Goal: Task Accomplishment & Management: Manage account settings

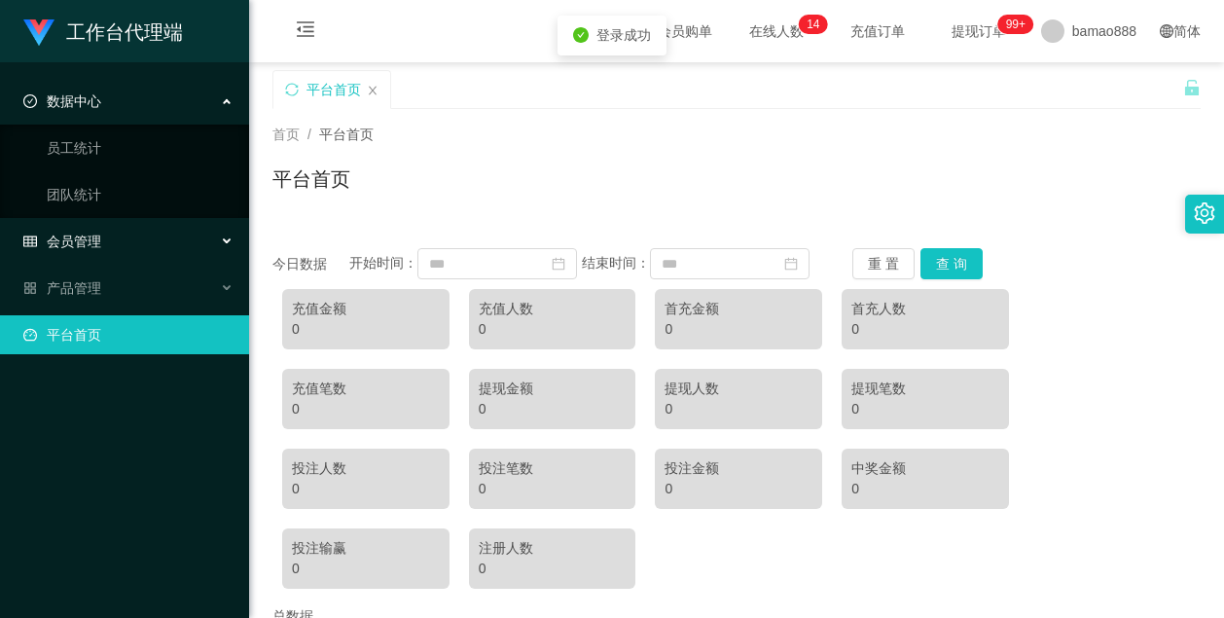
click at [136, 244] on div "会员管理" at bounding box center [124, 241] width 249 height 39
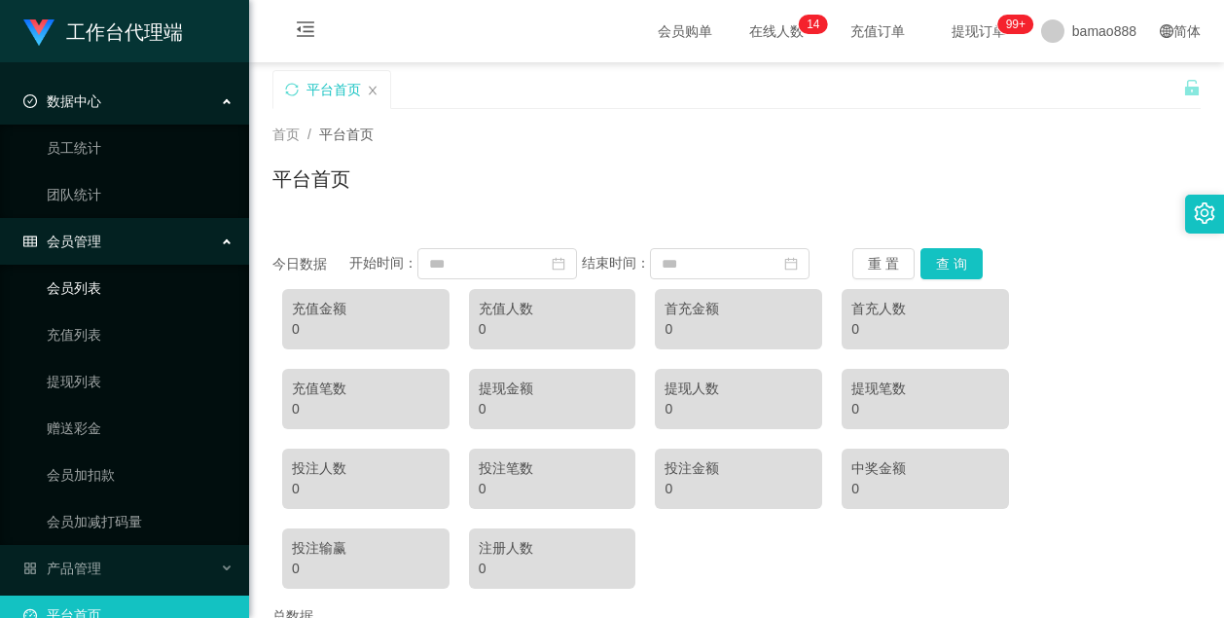
click at [163, 296] on link "会员列表" at bounding box center [140, 287] width 187 height 39
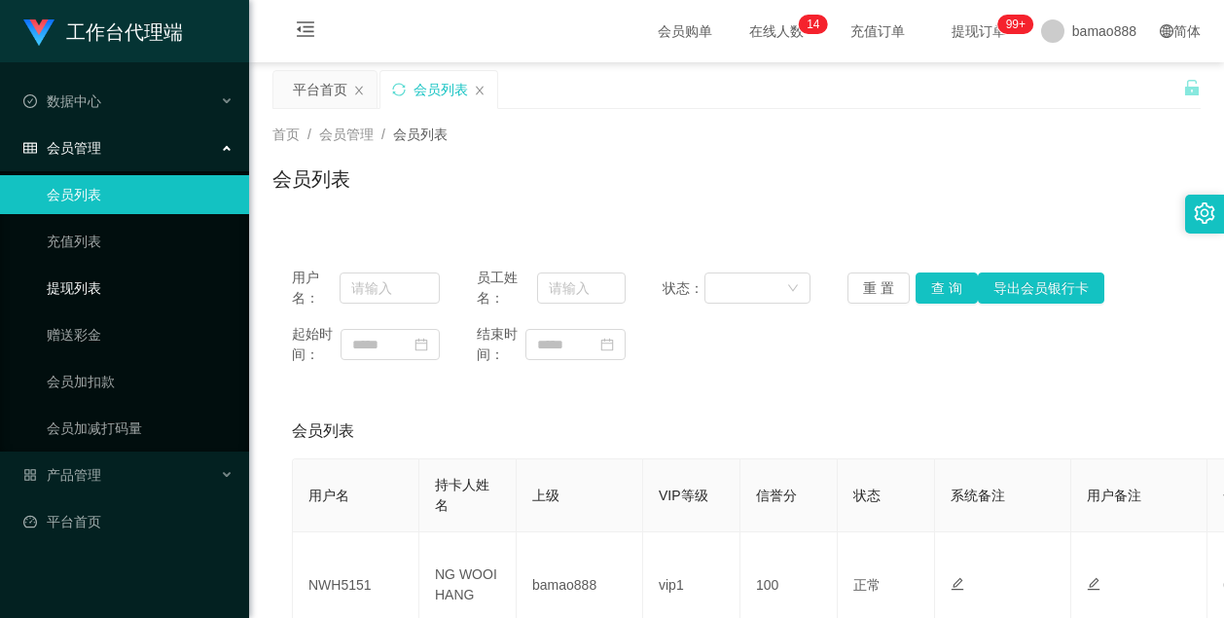
click at [152, 281] on link "提现列表" at bounding box center [140, 287] width 187 height 39
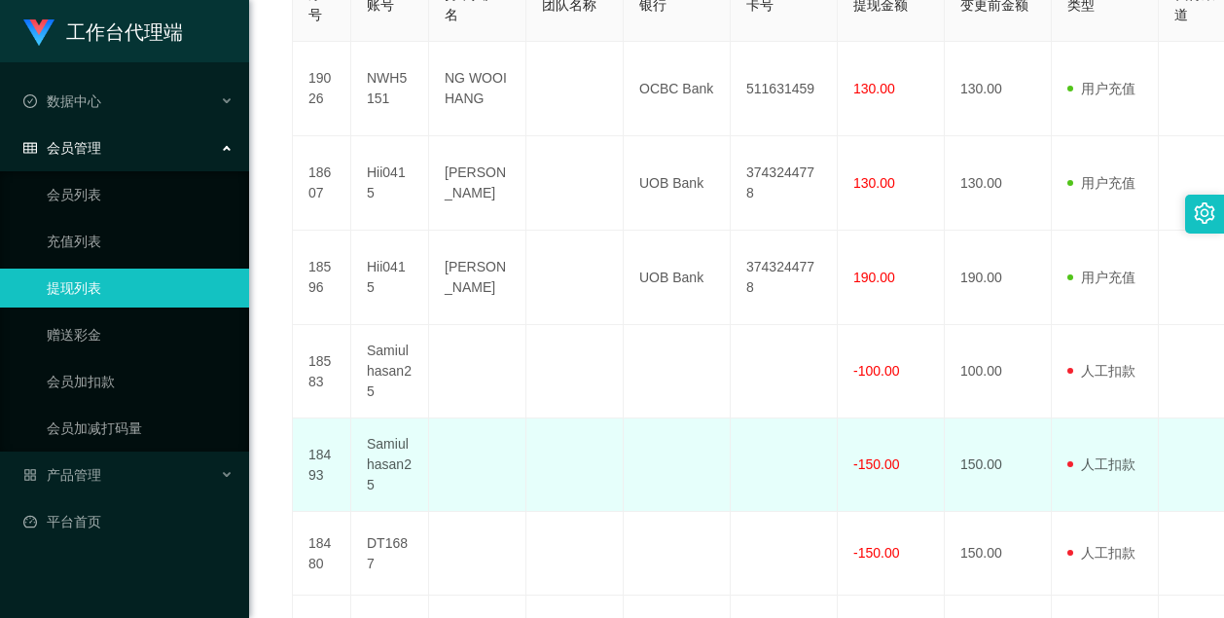
scroll to position [584, 0]
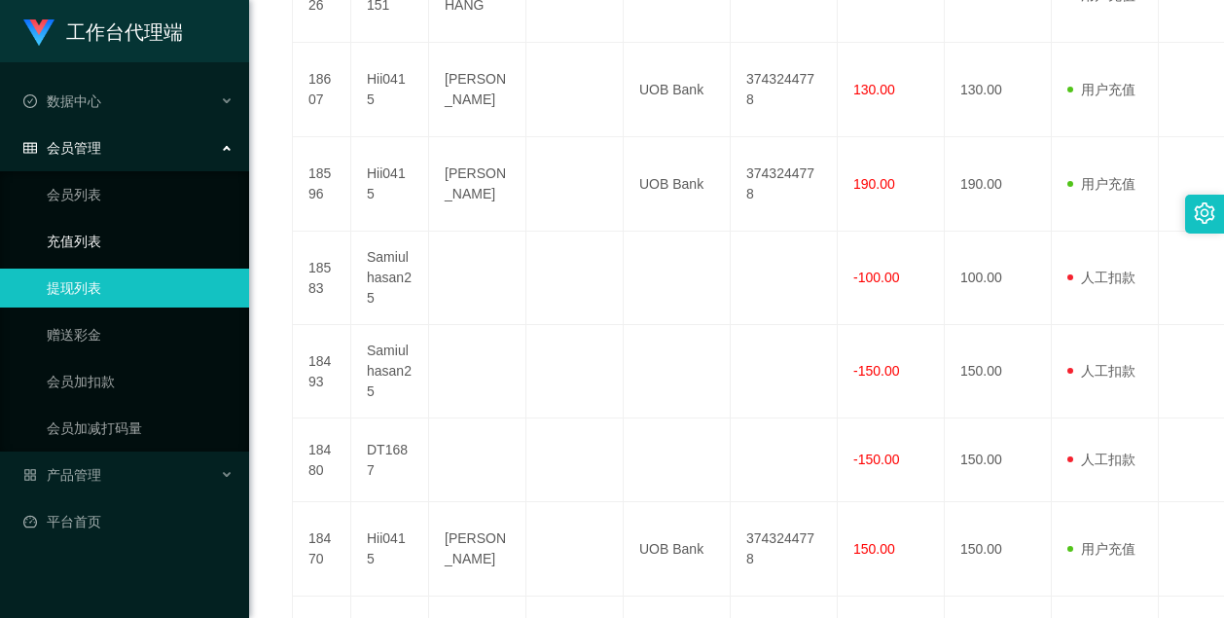
click at [101, 240] on link "充值列表" at bounding box center [140, 241] width 187 height 39
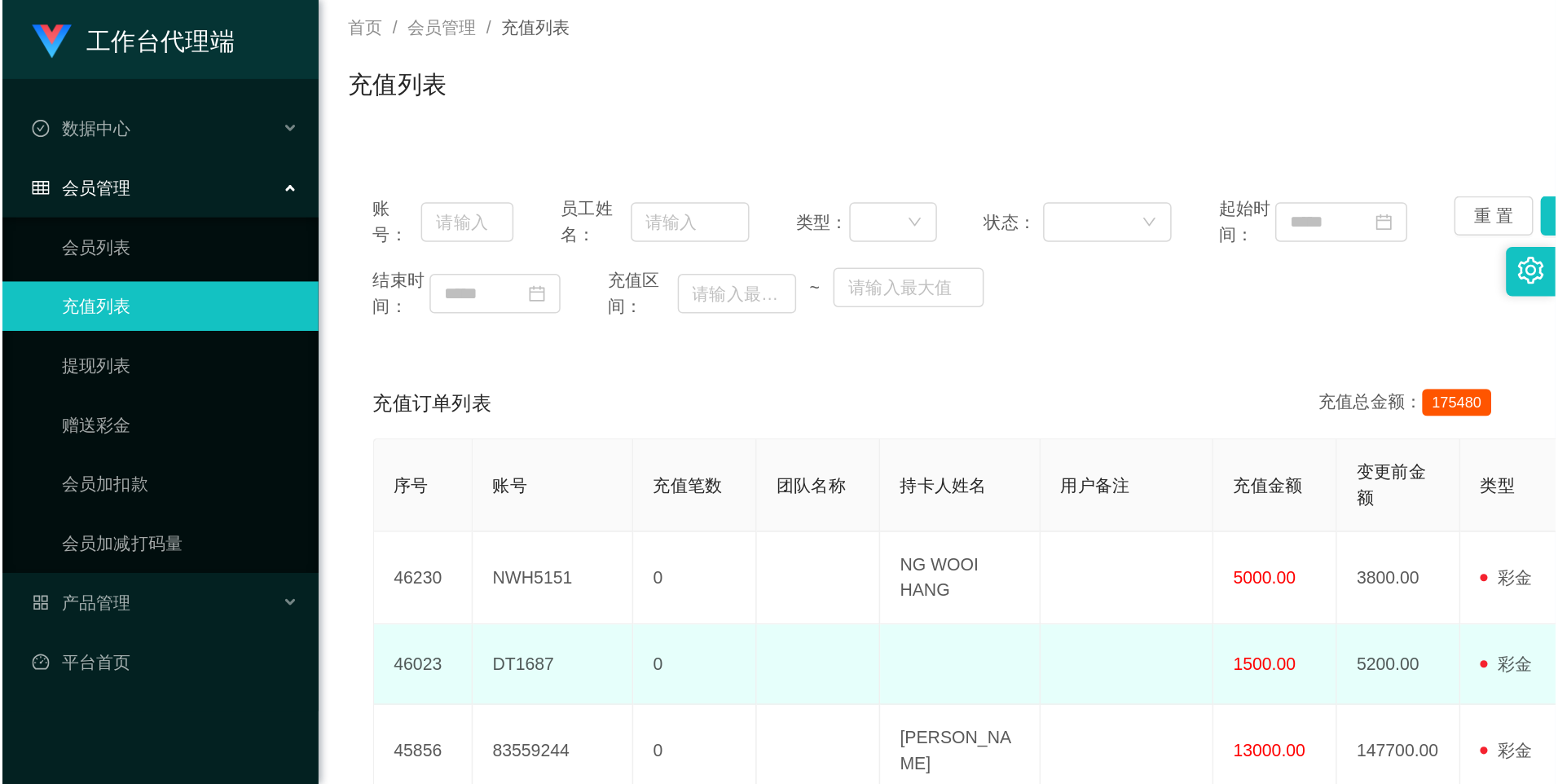
scroll to position [245, 0]
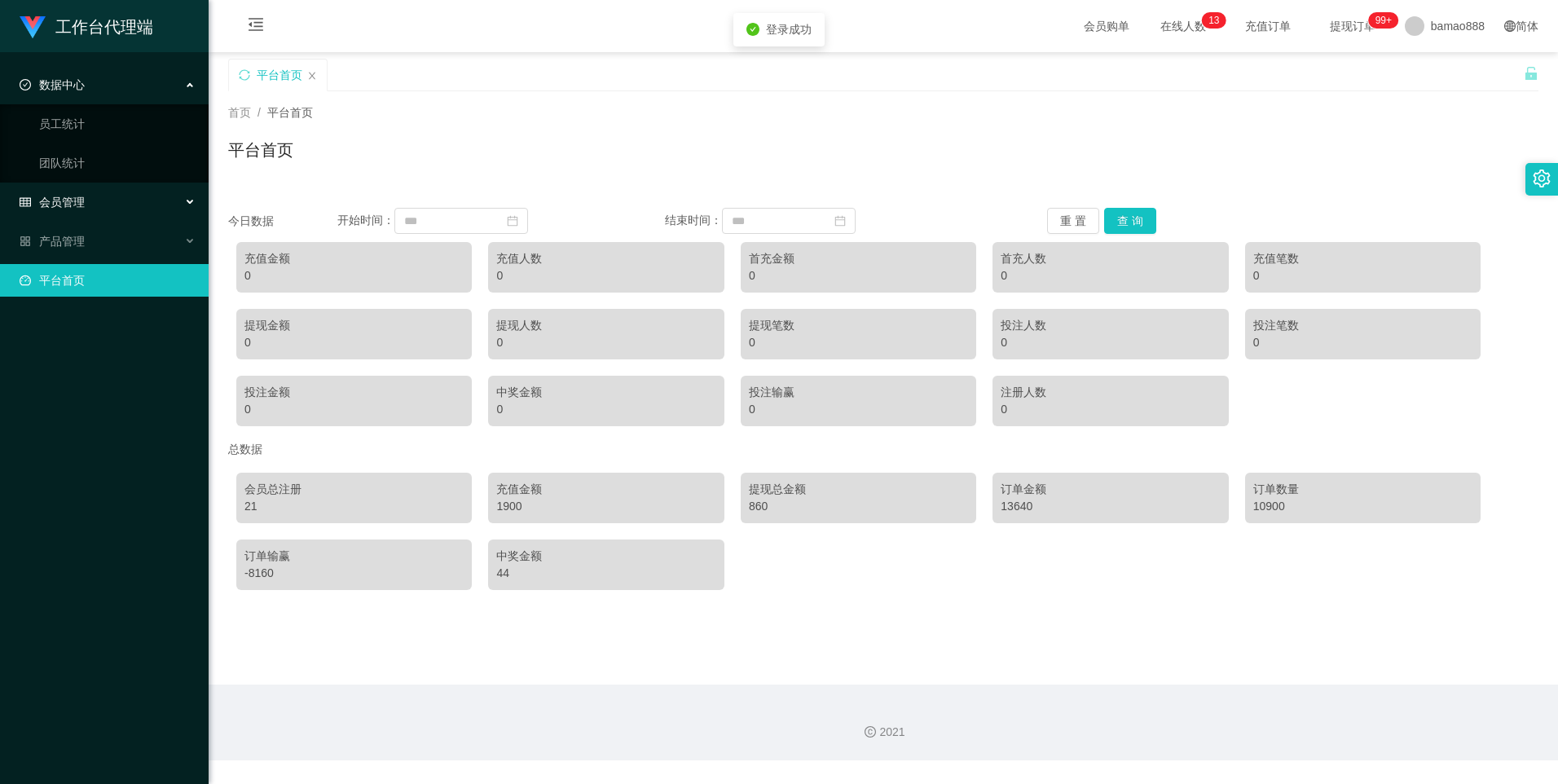
click at [82, 195] on span "会员管理" at bounding box center [52, 202] width 65 height 13
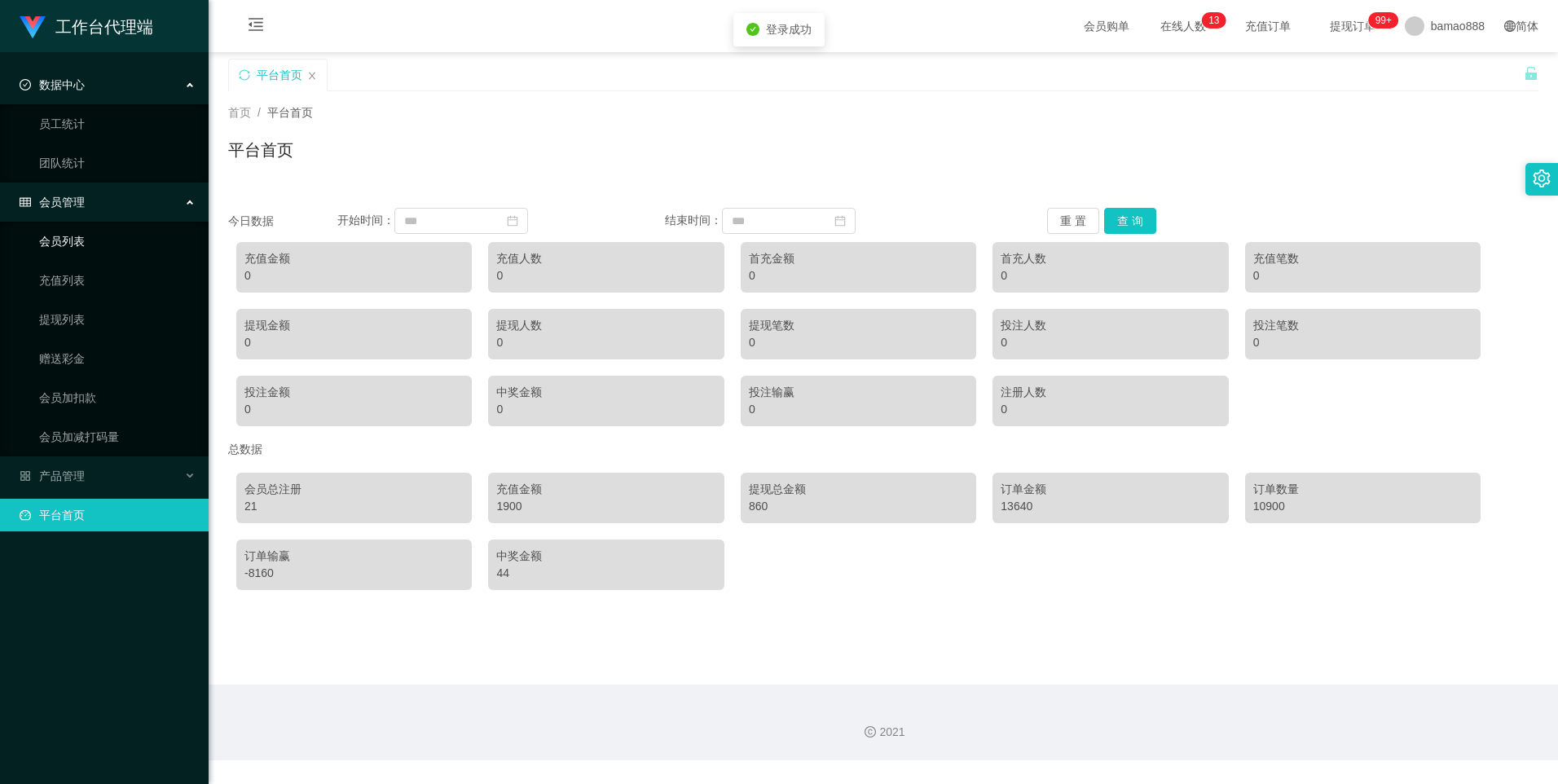
click at [91, 231] on link "会员列表" at bounding box center [117, 240] width 157 height 33
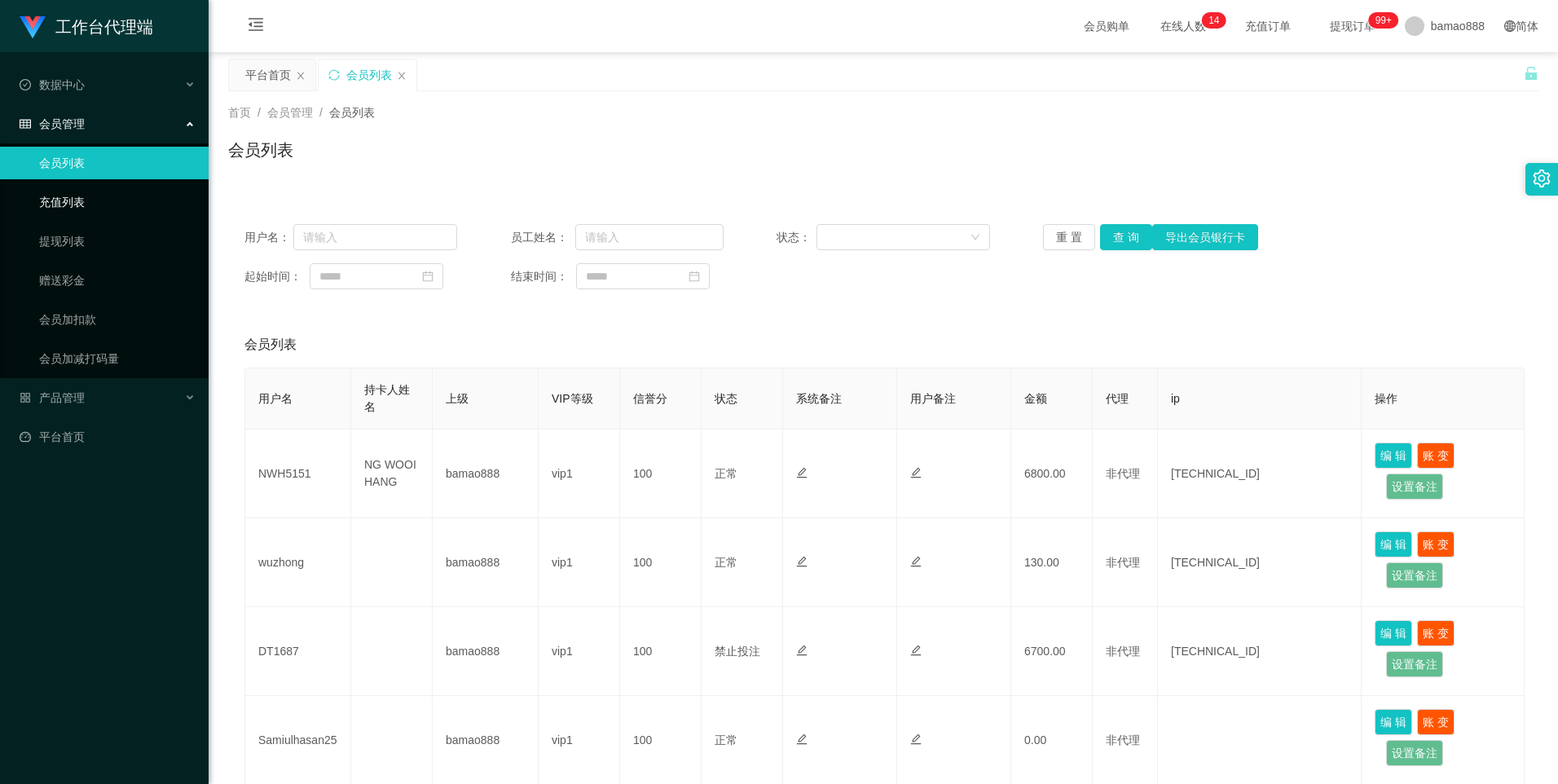
click at [84, 213] on link "充值列表" at bounding box center [117, 202] width 157 height 33
